Goal: Find contact information

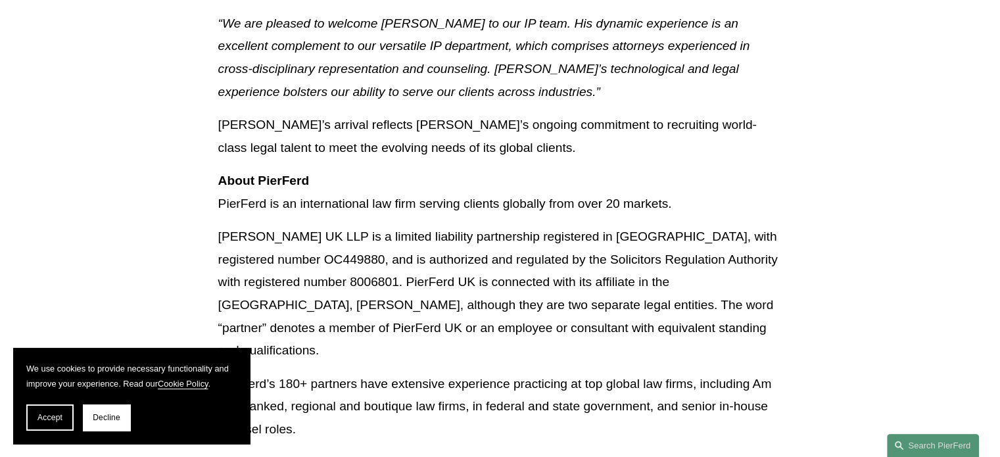
scroll to position [1168, 0]
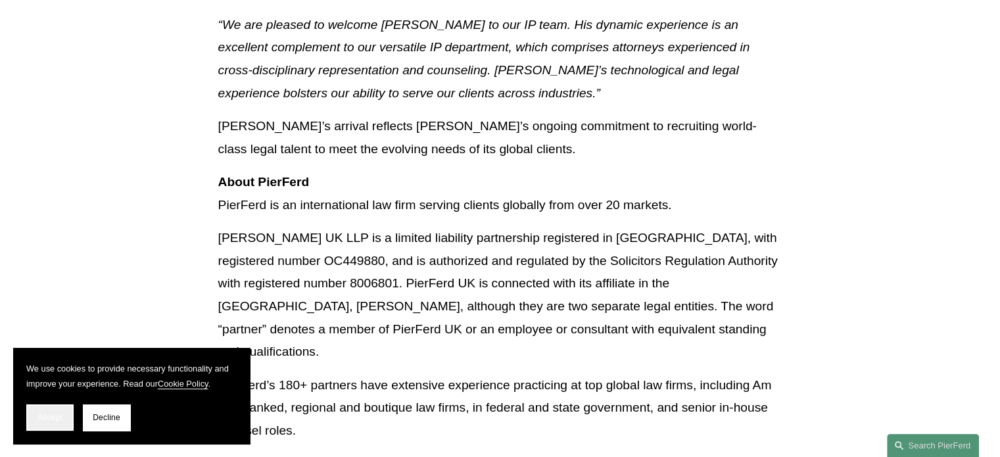
click at [43, 418] on span "Accept" at bounding box center [49, 417] width 25 height 9
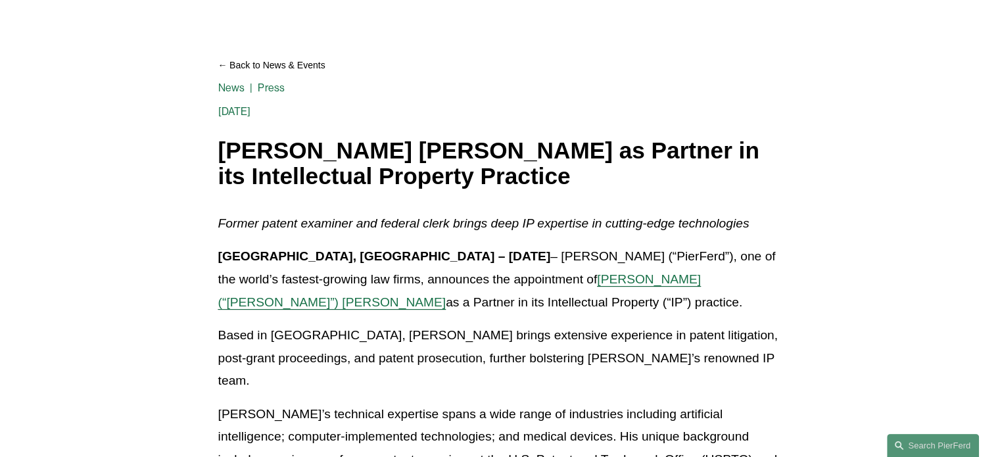
scroll to position [0, 0]
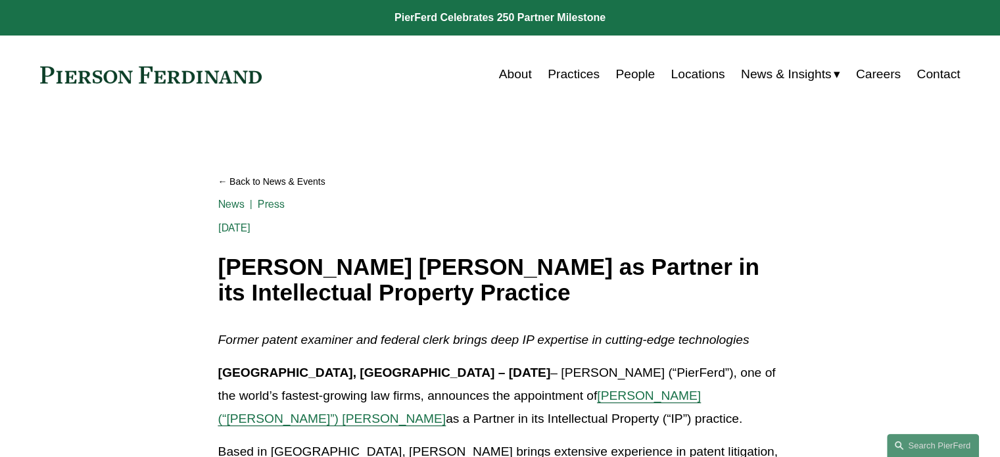
drag, startPoint x: 271, startPoint y: 68, endPoint x: 64, endPoint y: 78, distance: 207.4
click at [64, 78] on div "About Practices People Locations News & Insights News" at bounding box center [500, 74] width 921 height 25
drag, startPoint x: 276, startPoint y: 73, endPoint x: 34, endPoint y: 78, distance: 242.7
click at [53, 84] on div "About Practices People Locations News & Insights News" at bounding box center [500, 74] width 921 height 25
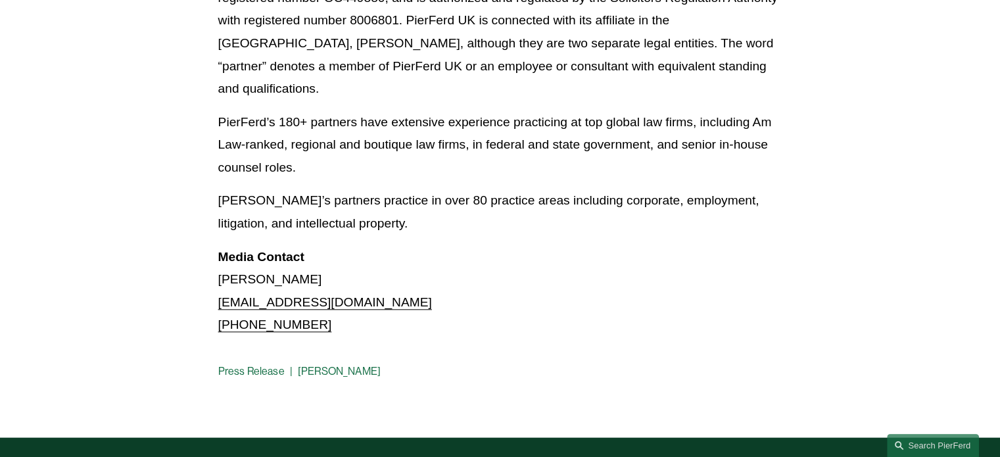
scroll to position [1366, 0]
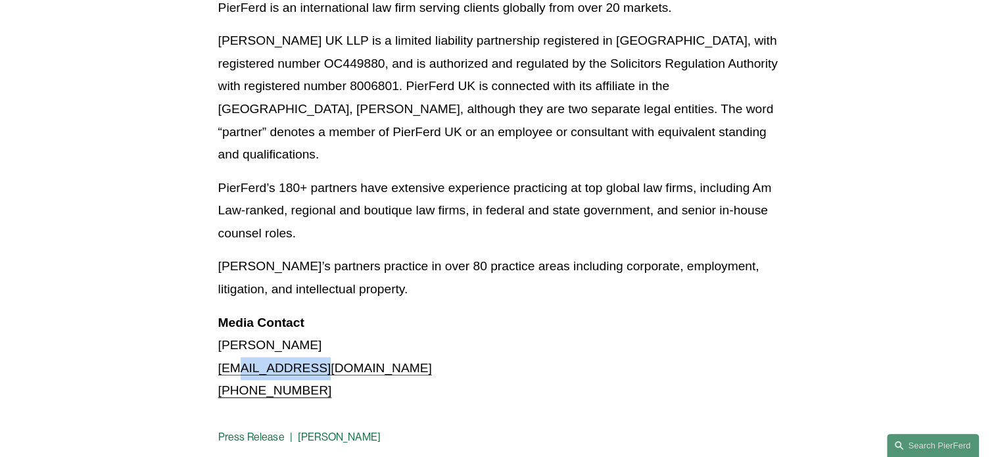
drag, startPoint x: 323, startPoint y: 297, endPoint x: 242, endPoint y: 296, distance: 80.9
click at [242, 312] on p "Media Contact Simran Randhawa pf@thoburns.com +44 7564 584423" at bounding box center [500, 357] width 564 height 91
copy link "thoburns.com"
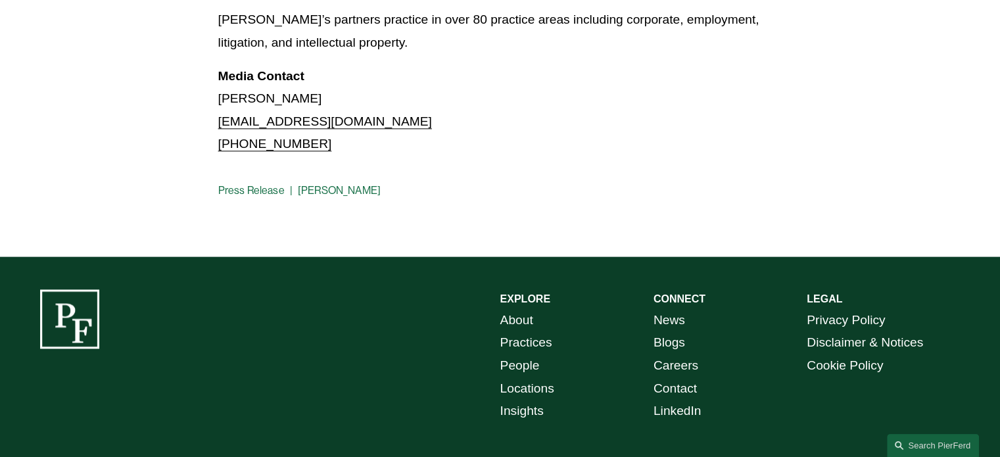
scroll to position [1629, 0]
